Goal: Task Accomplishment & Management: Manage account settings

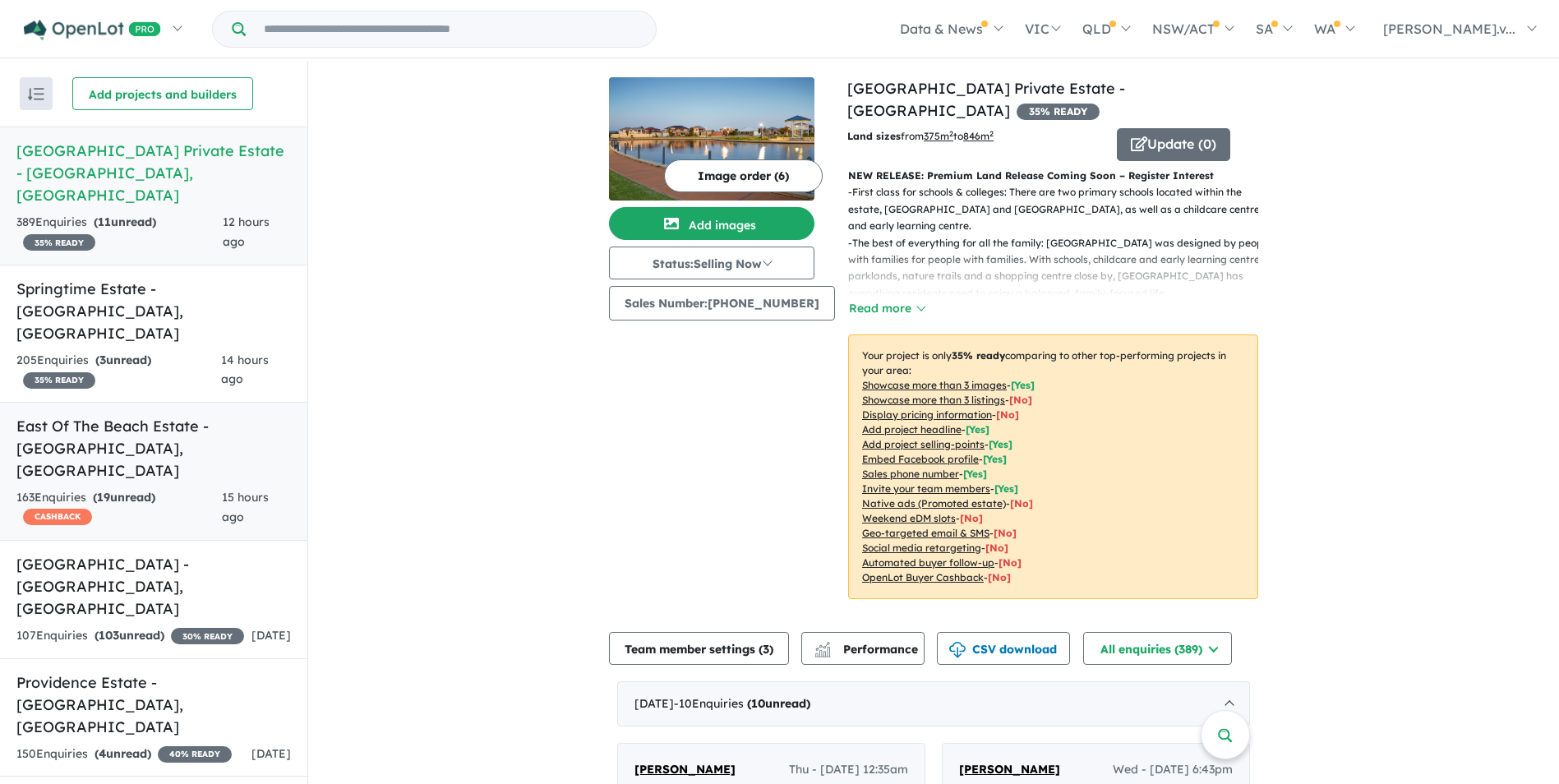
click at [53, 488] on div "163 Enquir ies ( 19 unread) CASHBACK" at bounding box center [118, 508] width 205 height 39
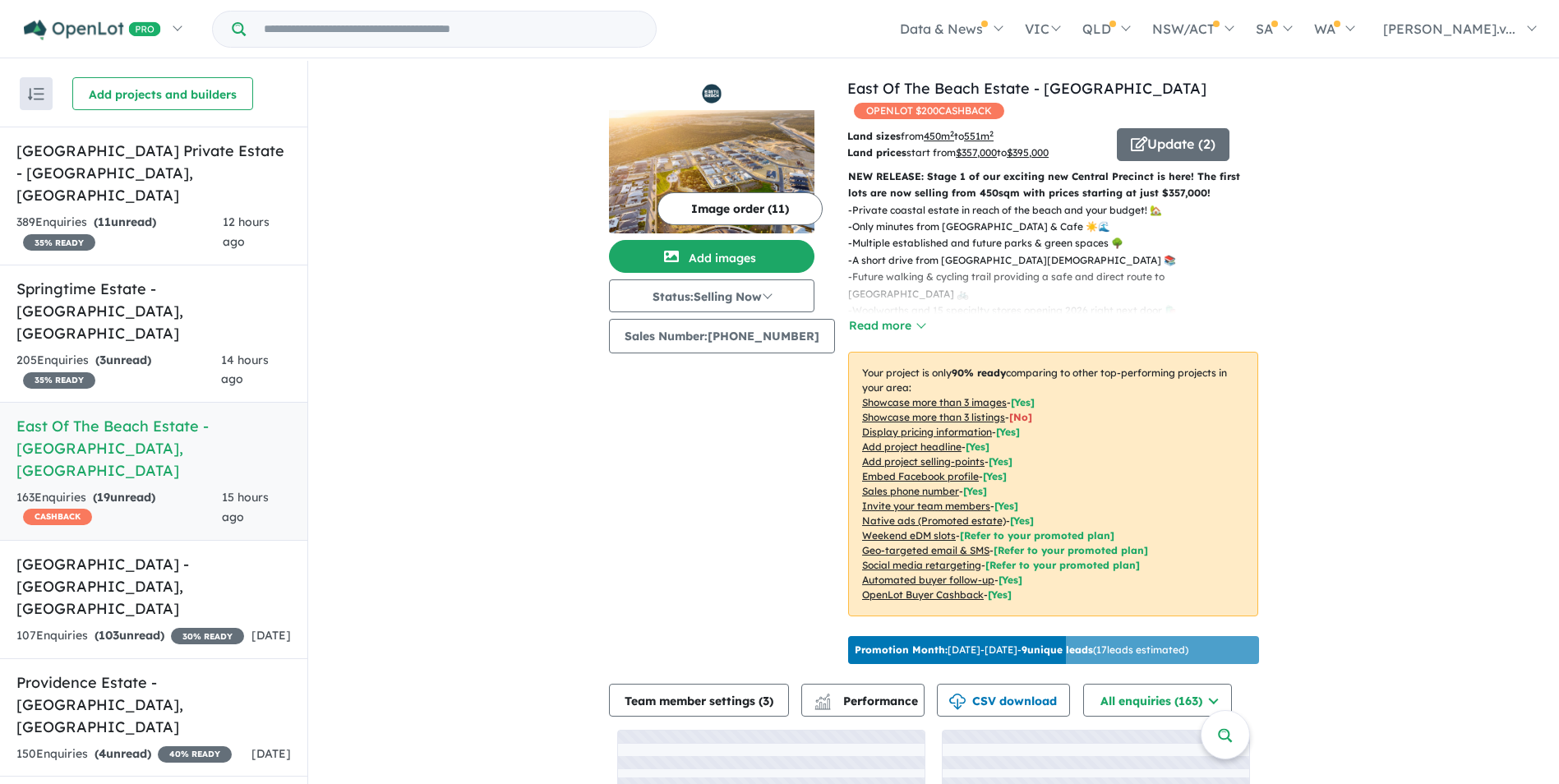
click at [886, 114] on span "OPENLOT $ 200 CASHBACK" at bounding box center [929, 110] width 150 height 16
click at [935, 120] on h4 "View 6 projects in your account [GEOGRAPHIC_DATA] - [GEOGRAPHIC_DATA] OPENLOT $…" at bounding box center [1053, 100] width 411 height 44
click at [941, 106] on span "OPENLOT $ 200 CASHBACK" at bounding box center [929, 110] width 150 height 16
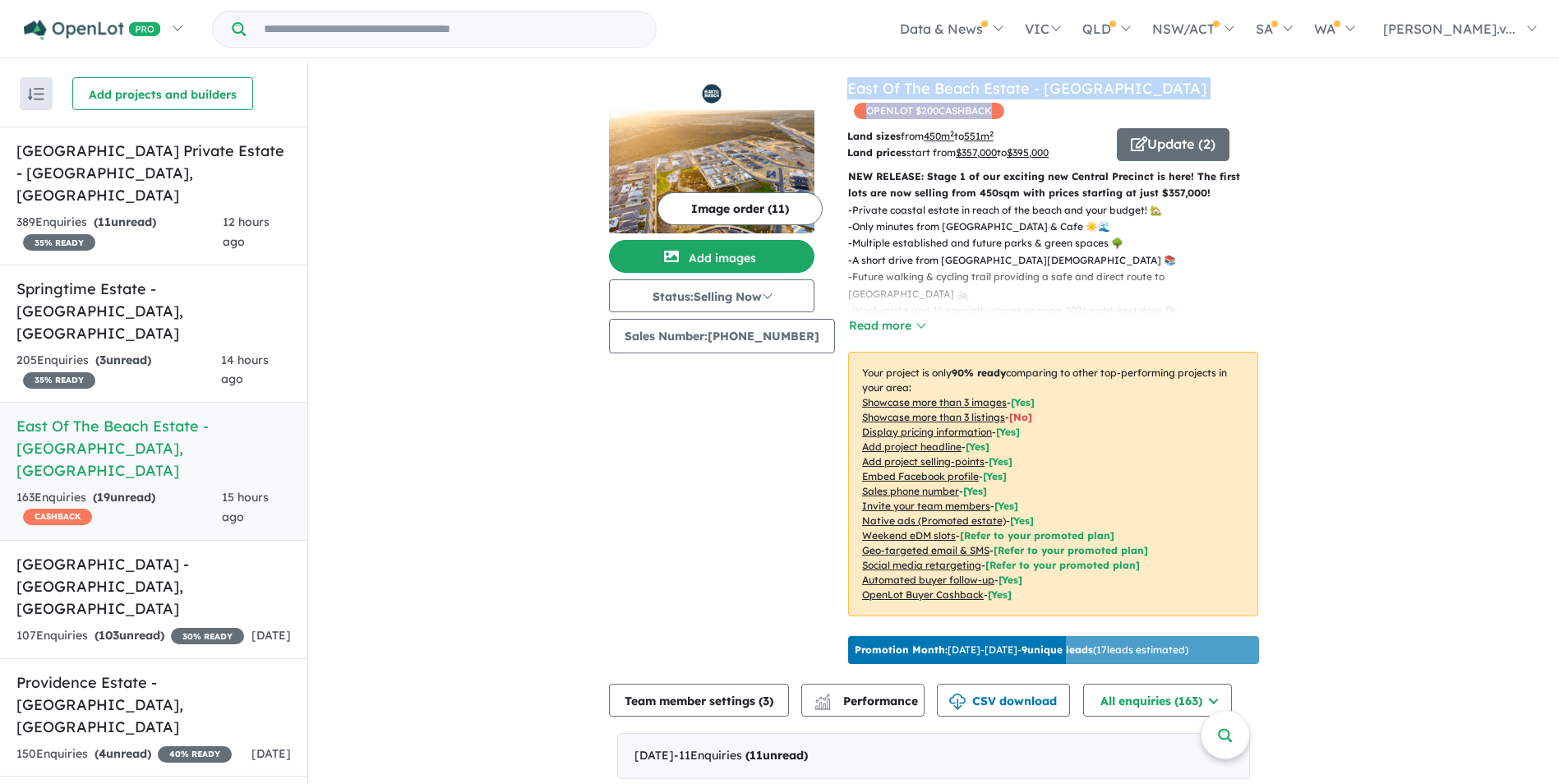
click at [941, 112] on span "OPENLOT $ 200 CASHBACK" at bounding box center [929, 110] width 150 height 16
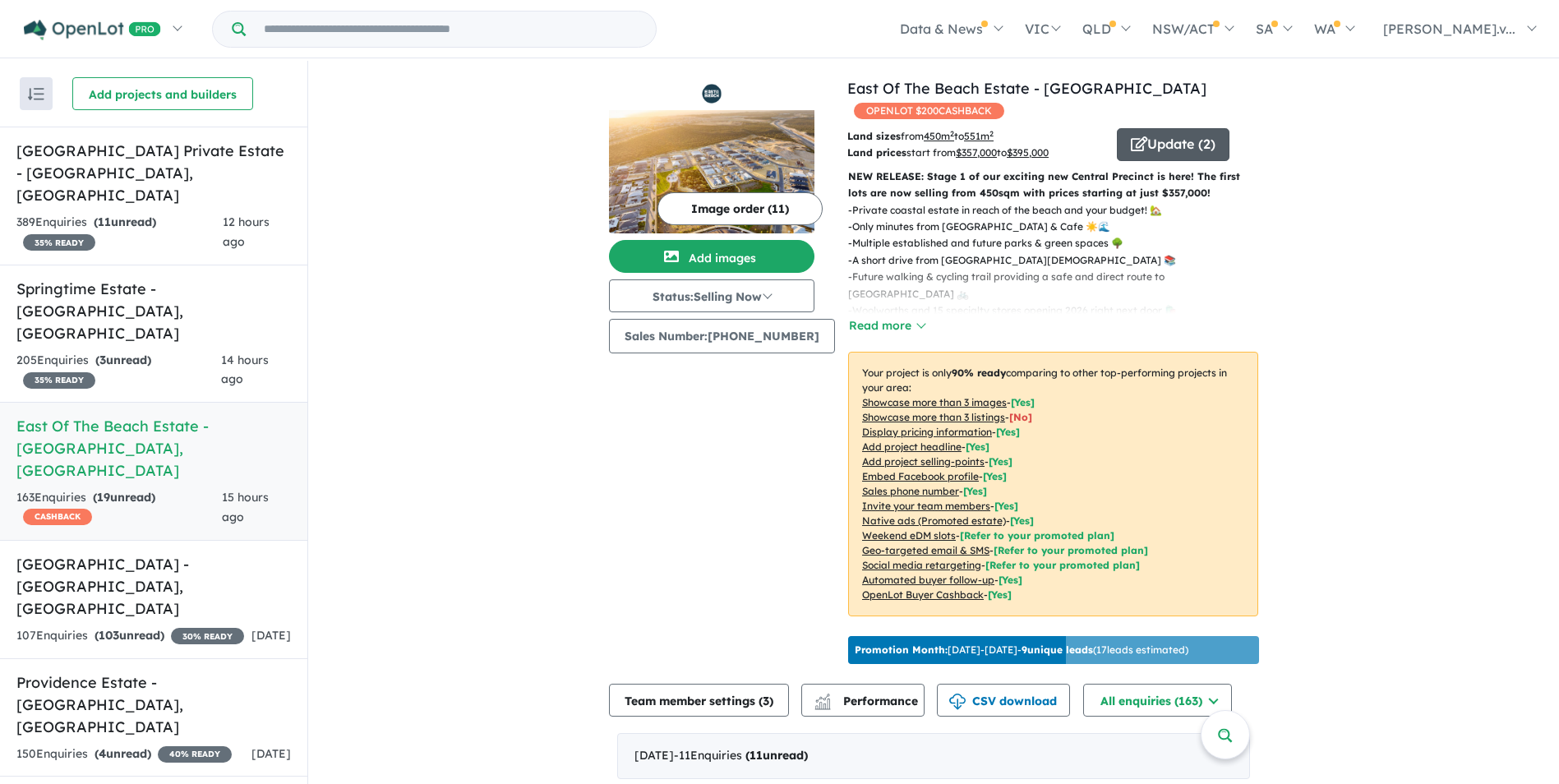
click at [1183, 159] on button "Update ( 2 )" at bounding box center [1173, 144] width 113 height 33
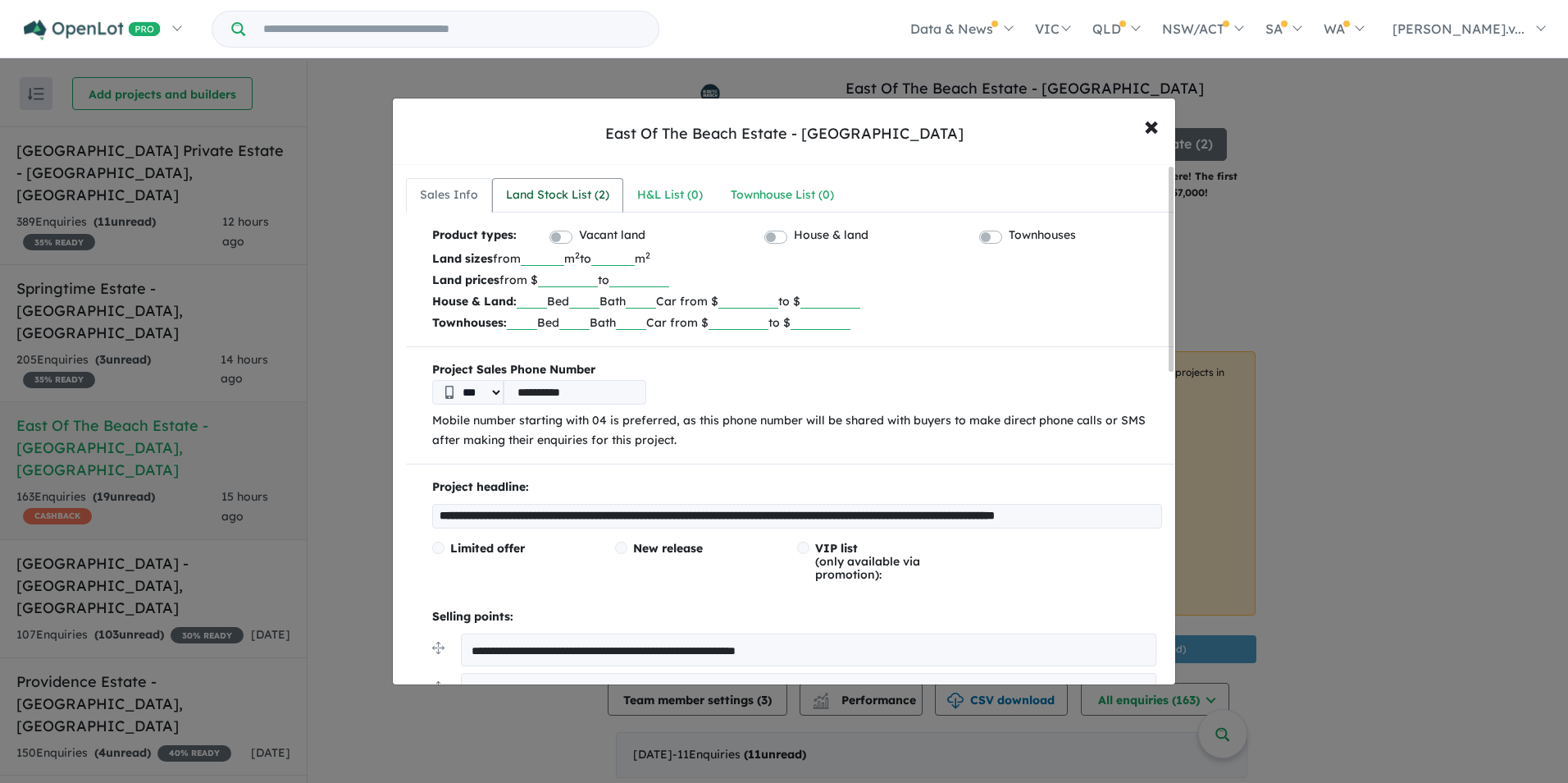
click at [550, 190] on div "Land Stock List ( 2 )" at bounding box center [557, 195] width 103 height 20
